Goal: Task Accomplishment & Management: Use online tool/utility

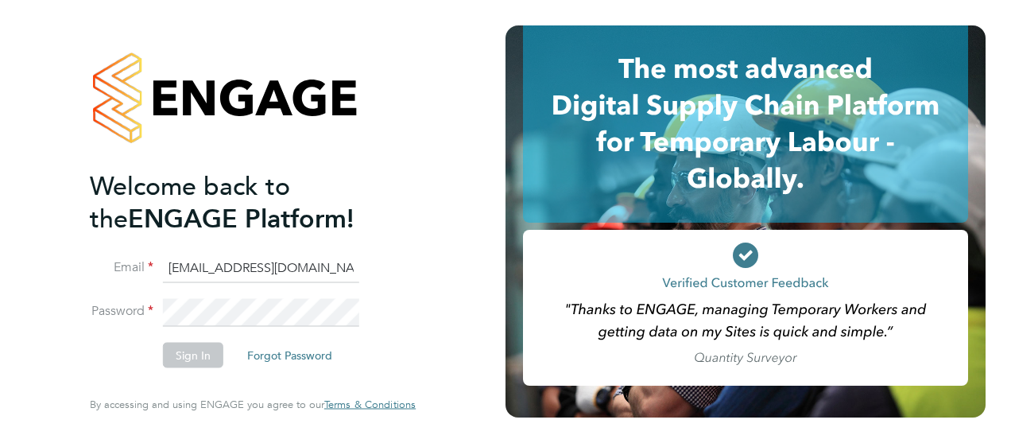
scroll to position [0, 7]
type input "BEPayroll@ngagerecruitment.com"
click at [191, 355] on button "Sign In" at bounding box center [193, 354] width 60 height 25
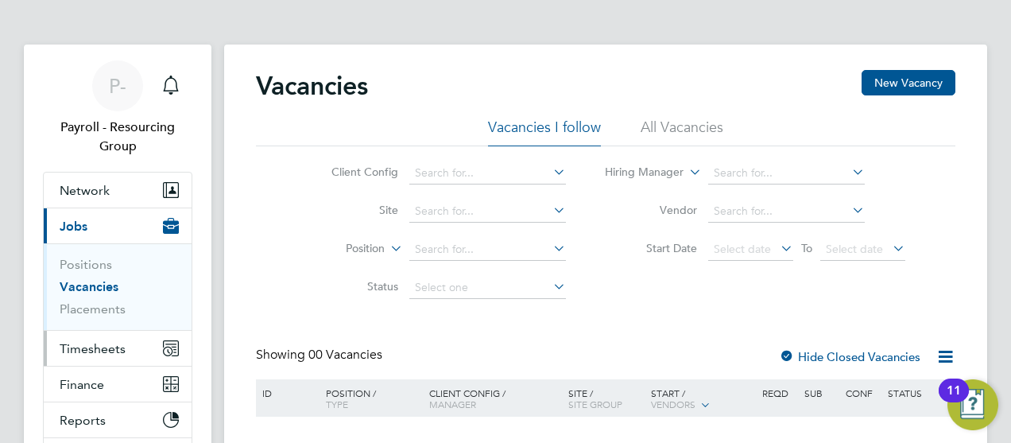
click at [91, 346] on span "Timesheets" at bounding box center [93, 348] width 66 height 15
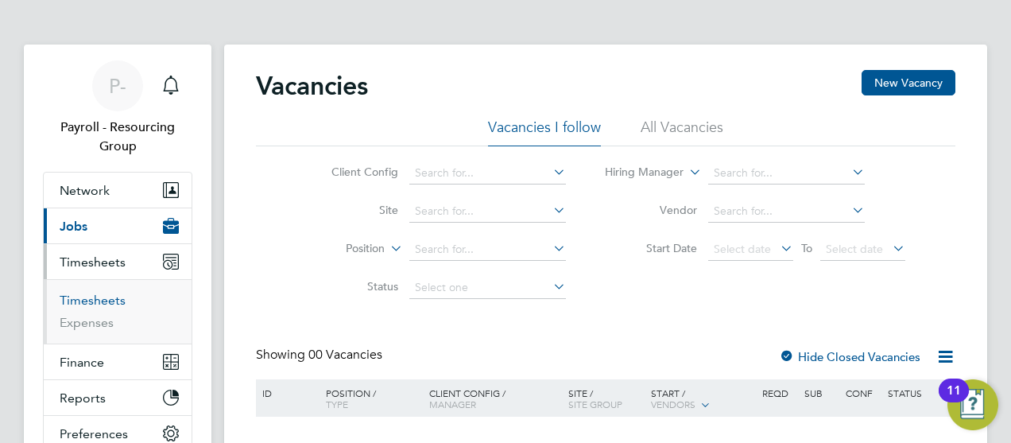
click at [91, 299] on link "Timesheets" at bounding box center [93, 299] width 66 height 15
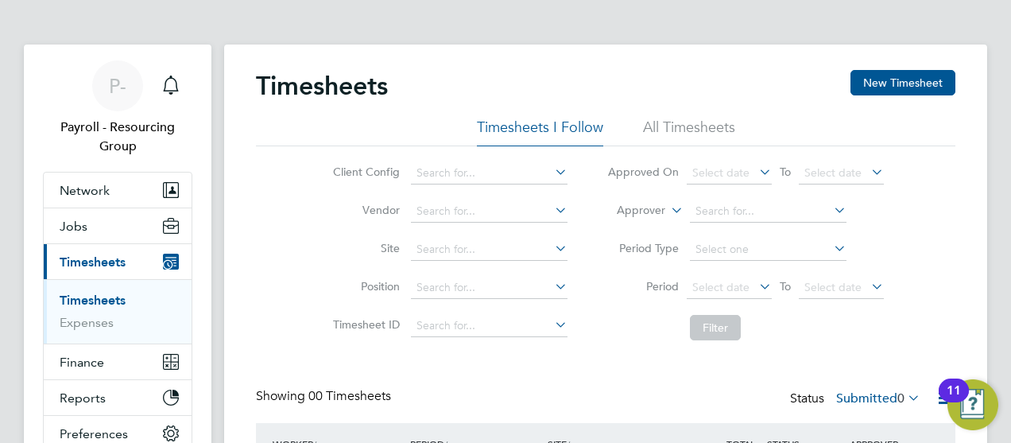
click at [688, 132] on li "All Timesheets" at bounding box center [689, 132] width 92 height 29
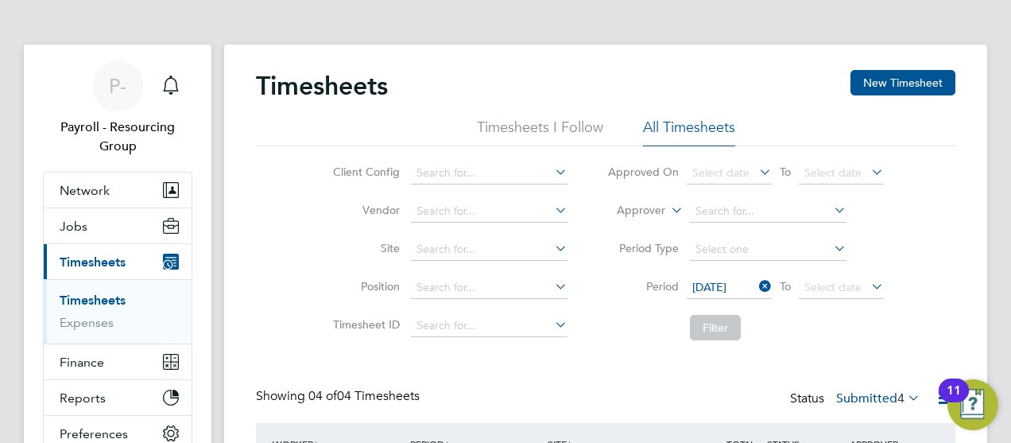
click at [728, 288] on span "[DATE]" at bounding box center [729, 287] width 85 height 21
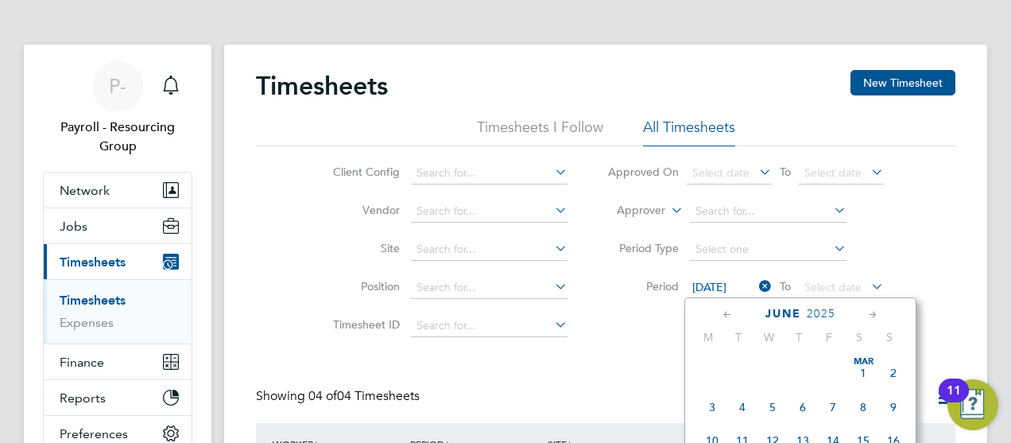
scroll to position [613, 0]
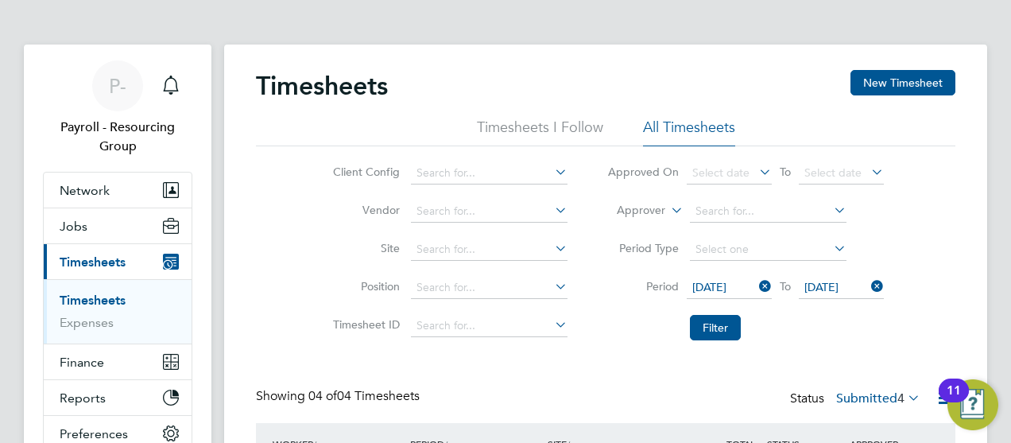
click at [841, 288] on span "[DATE]" at bounding box center [841, 287] width 85 height 21
click at [714, 327] on button "Filter" at bounding box center [715, 327] width 51 height 25
click at [875, 397] on label "Submitted 3" at bounding box center [878, 398] width 84 height 16
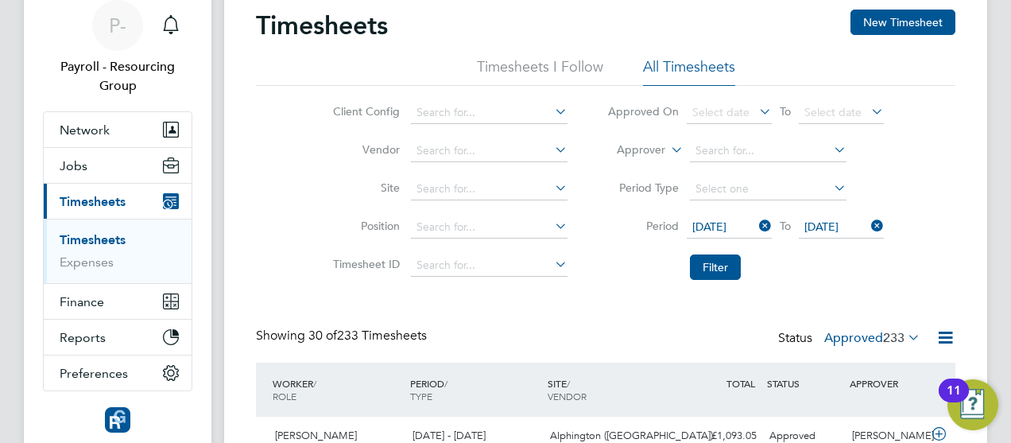
click at [945, 336] on icon at bounding box center [945, 337] width 20 height 20
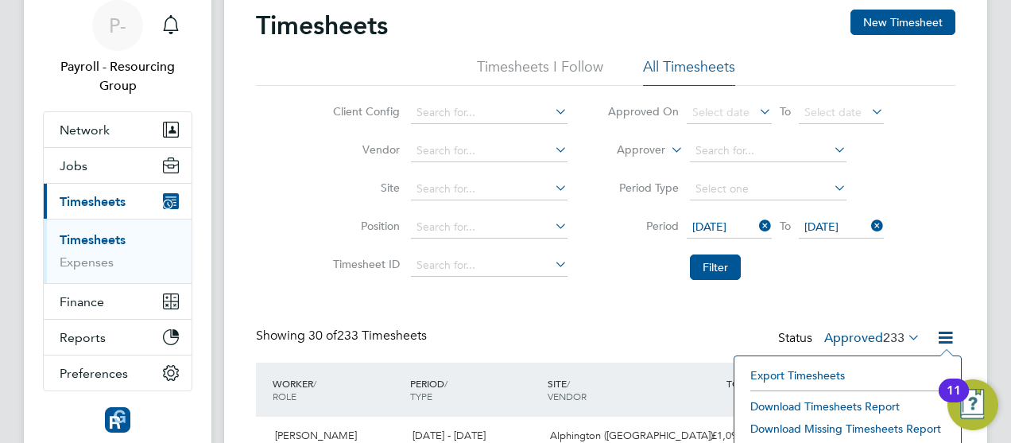
click at [846, 404] on li "Download Timesheets Report" at bounding box center [847, 406] width 211 height 22
